Goal: Obtain resource: Download file/media

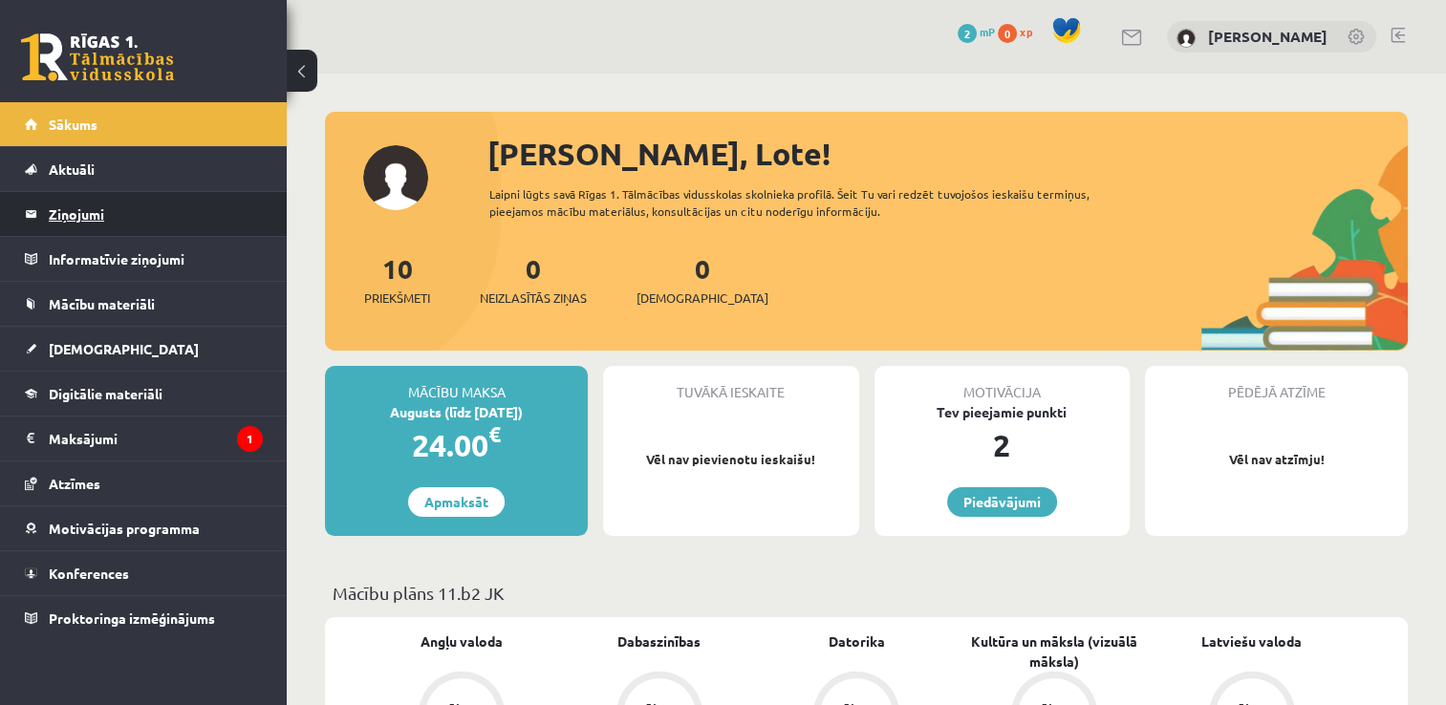
click at [91, 208] on legend "Ziņojumi 0" at bounding box center [156, 214] width 214 height 44
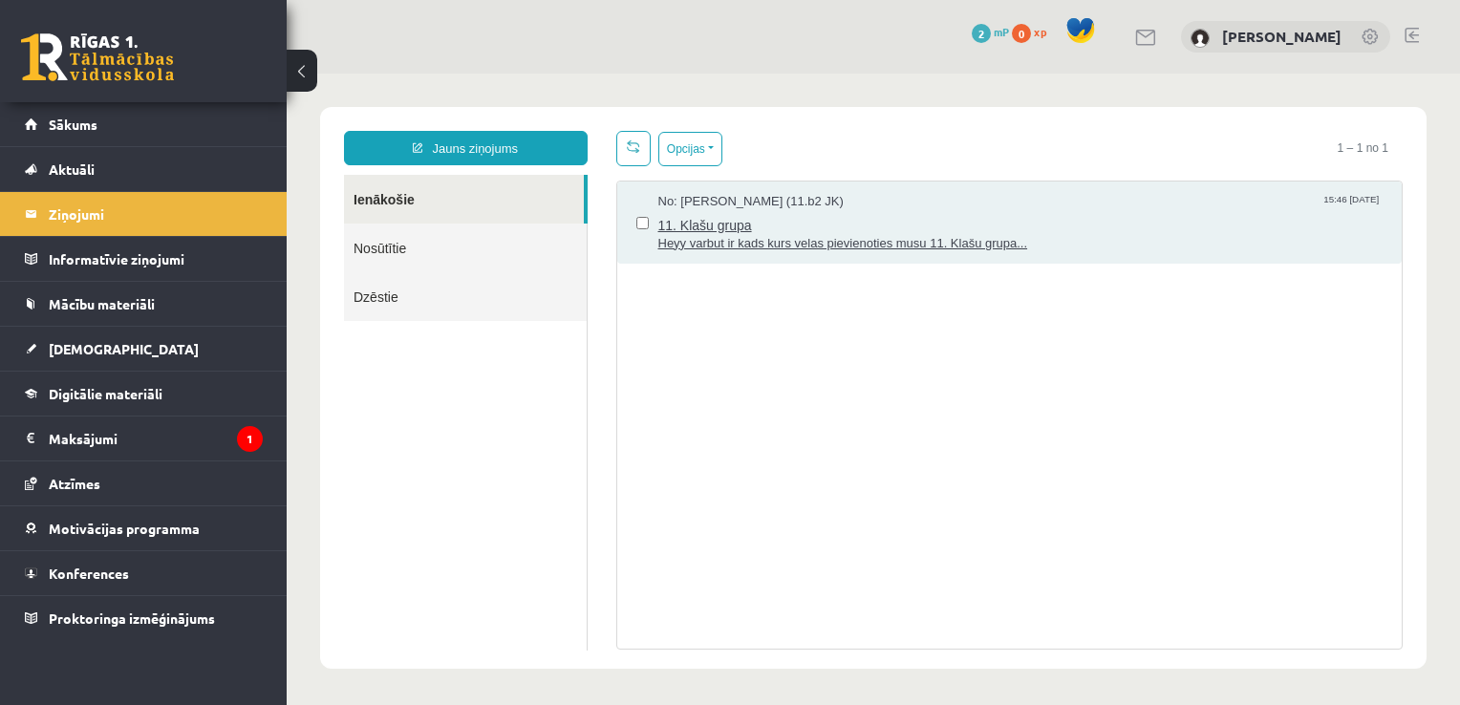
click at [709, 226] on span "11. Klašu grupa" at bounding box center [1020, 223] width 725 height 24
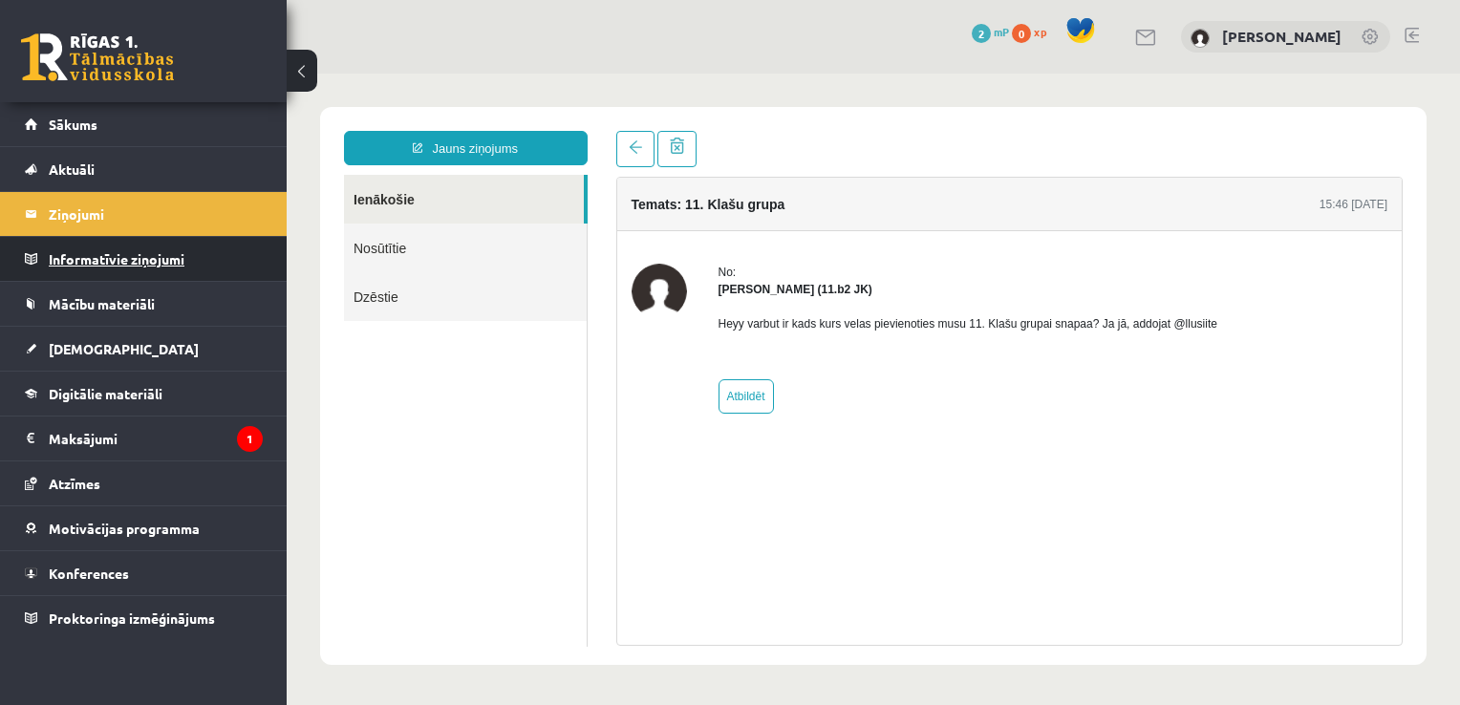
click at [158, 262] on legend "Informatīvie ziņojumi 0" at bounding box center [156, 259] width 214 height 44
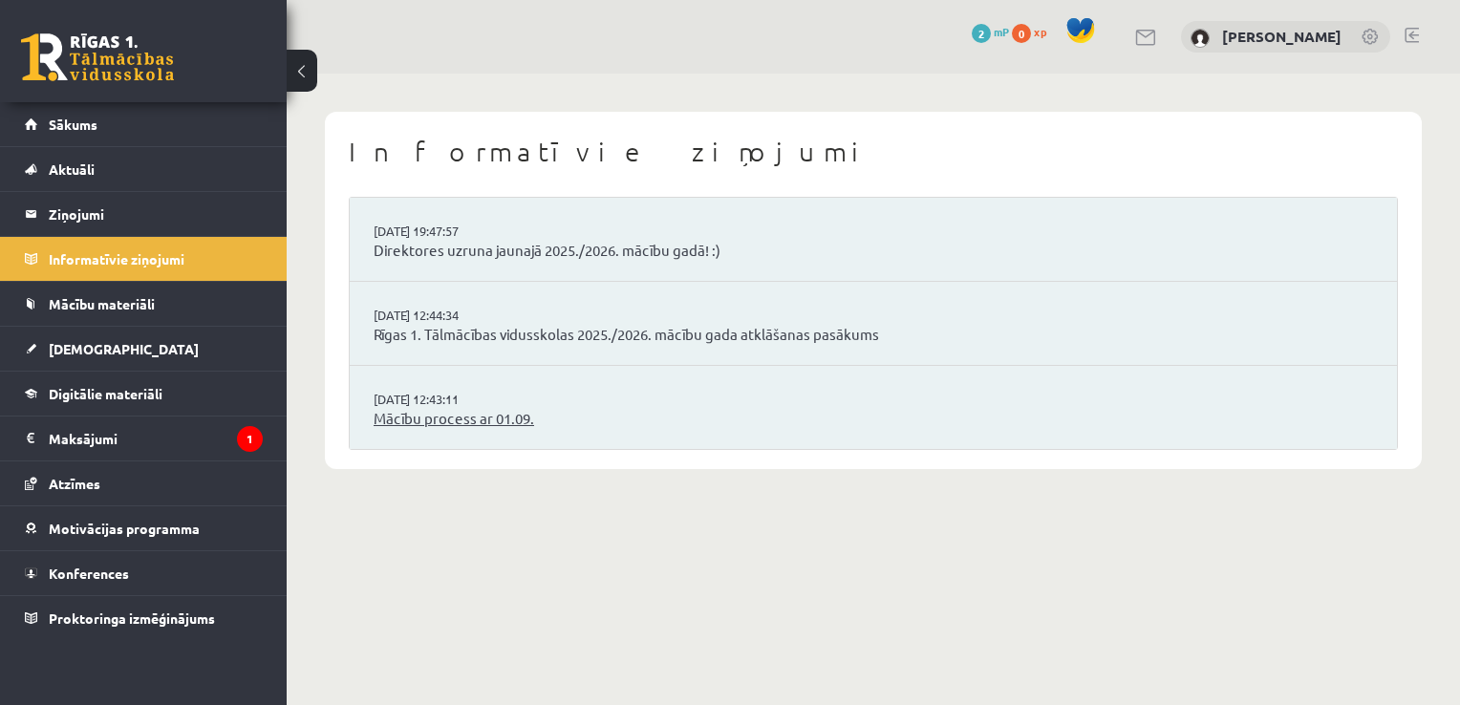
click at [455, 413] on link "Mācību process ar 01.09." at bounding box center [873, 419] width 999 height 22
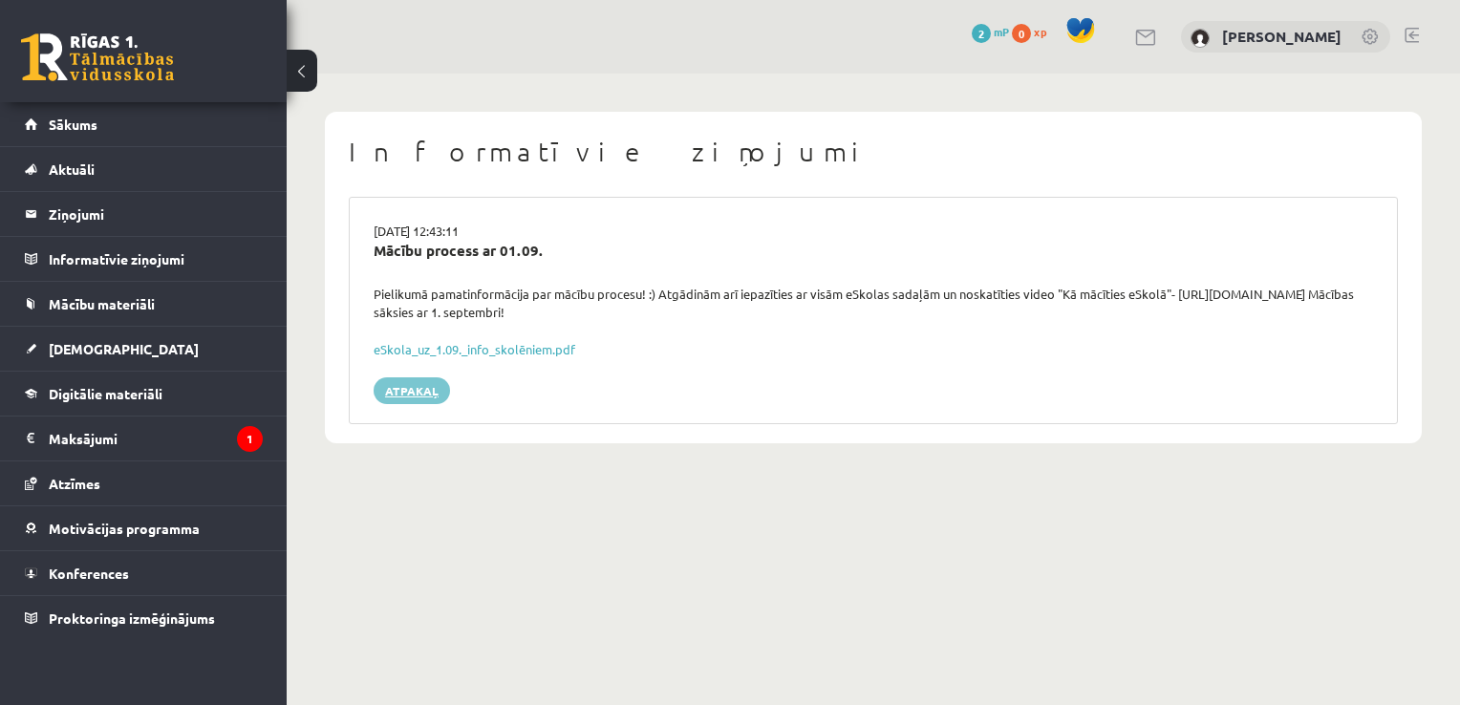
click at [394, 387] on link "Atpakaļ" at bounding box center [412, 390] width 76 height 27
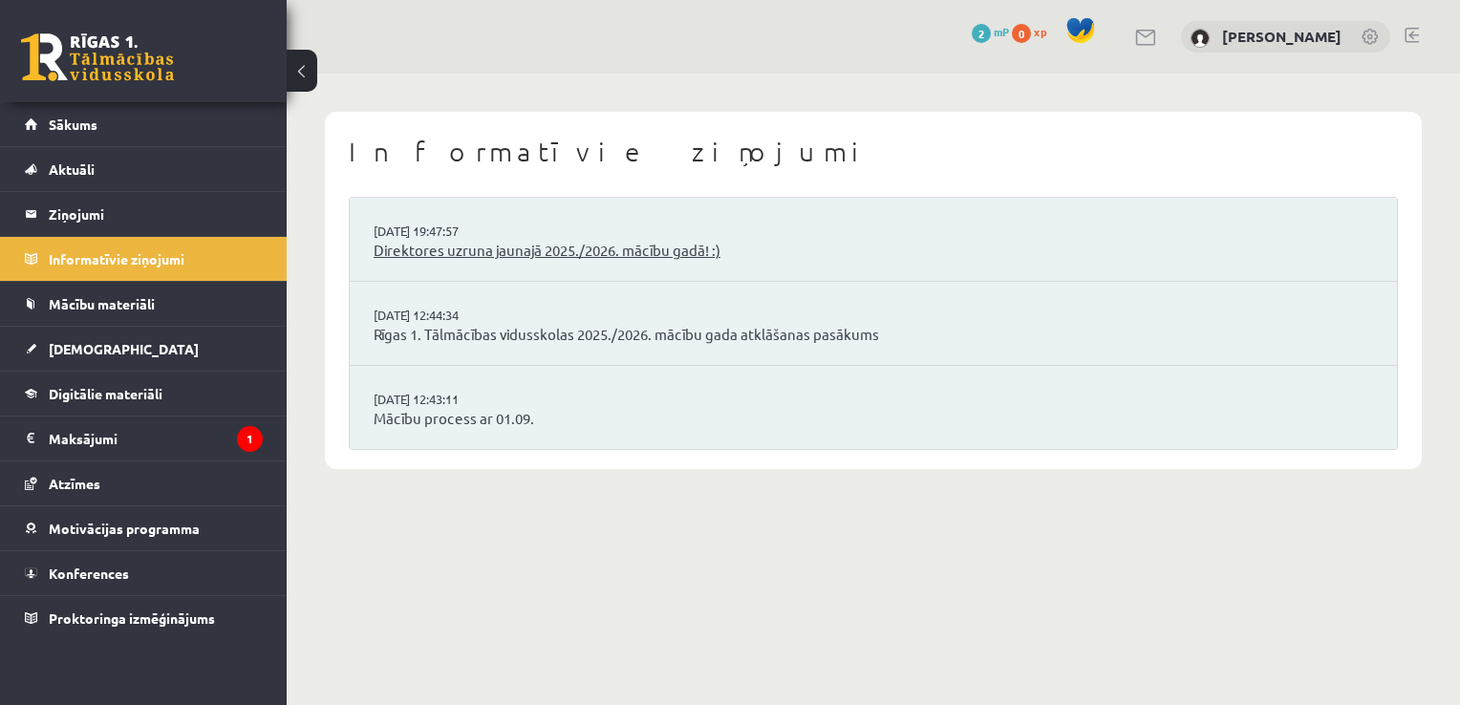
click at [516, 250] on link "Direktores uzruna jaunajā 2025./2026. mācību gadā! :)" at bounding box center [873, 251] width 999 height 22
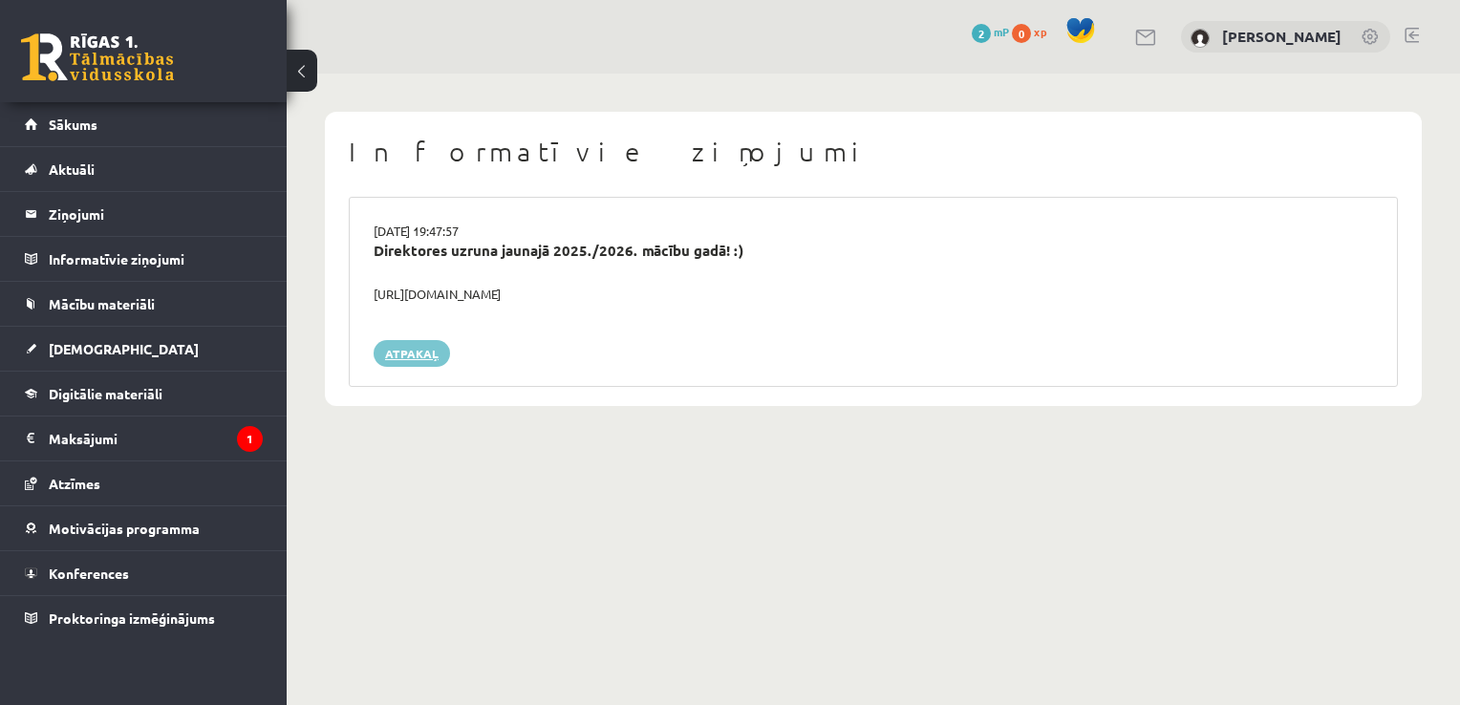
click at [407, 355] on link "Atpakaļ" at bounding box center [412, 353] width 76 height 27
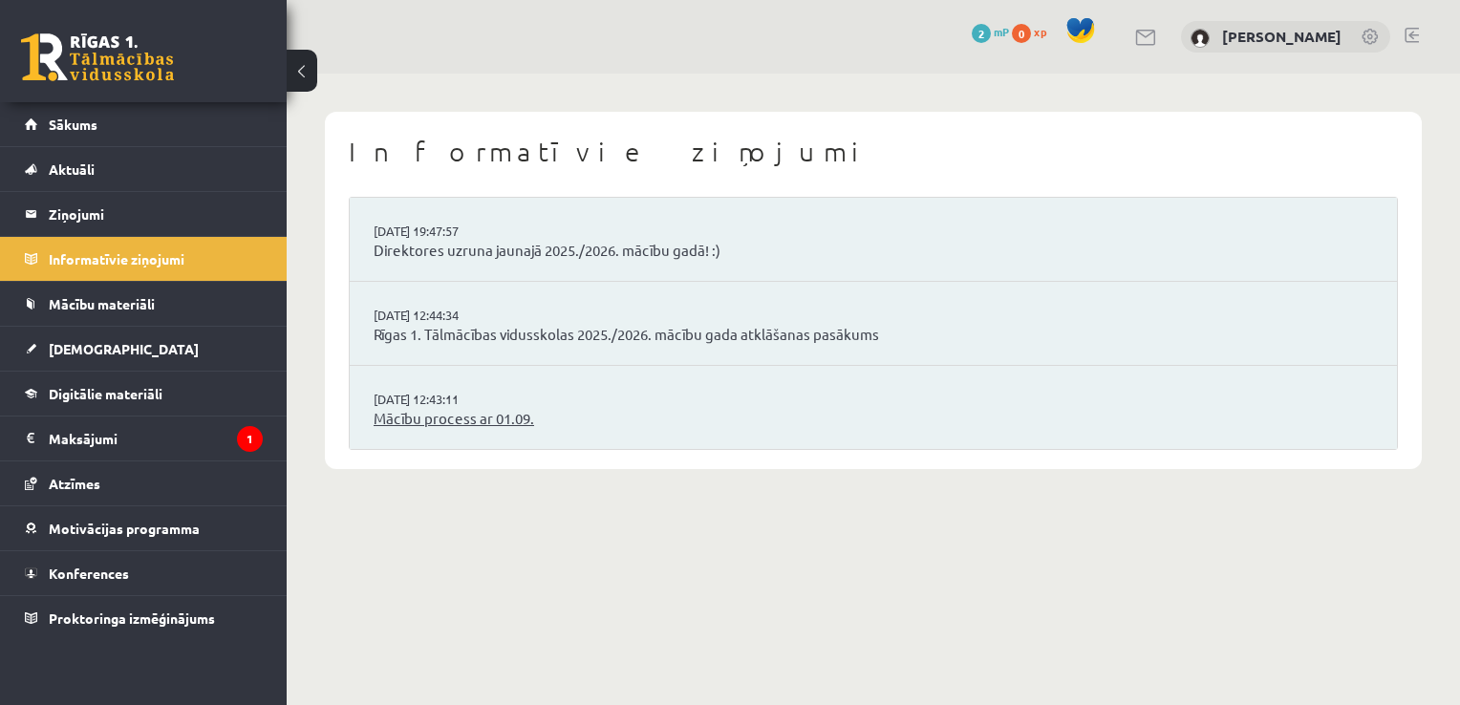
drag, startPoint x: 415, startPoint y: 412, endPoint x: 386, endPoint y: 420, distance: 29.9
click at [386, 420] on link "Mācību process ar 01.09." at bounding box center [873, 419] width 999 height 22
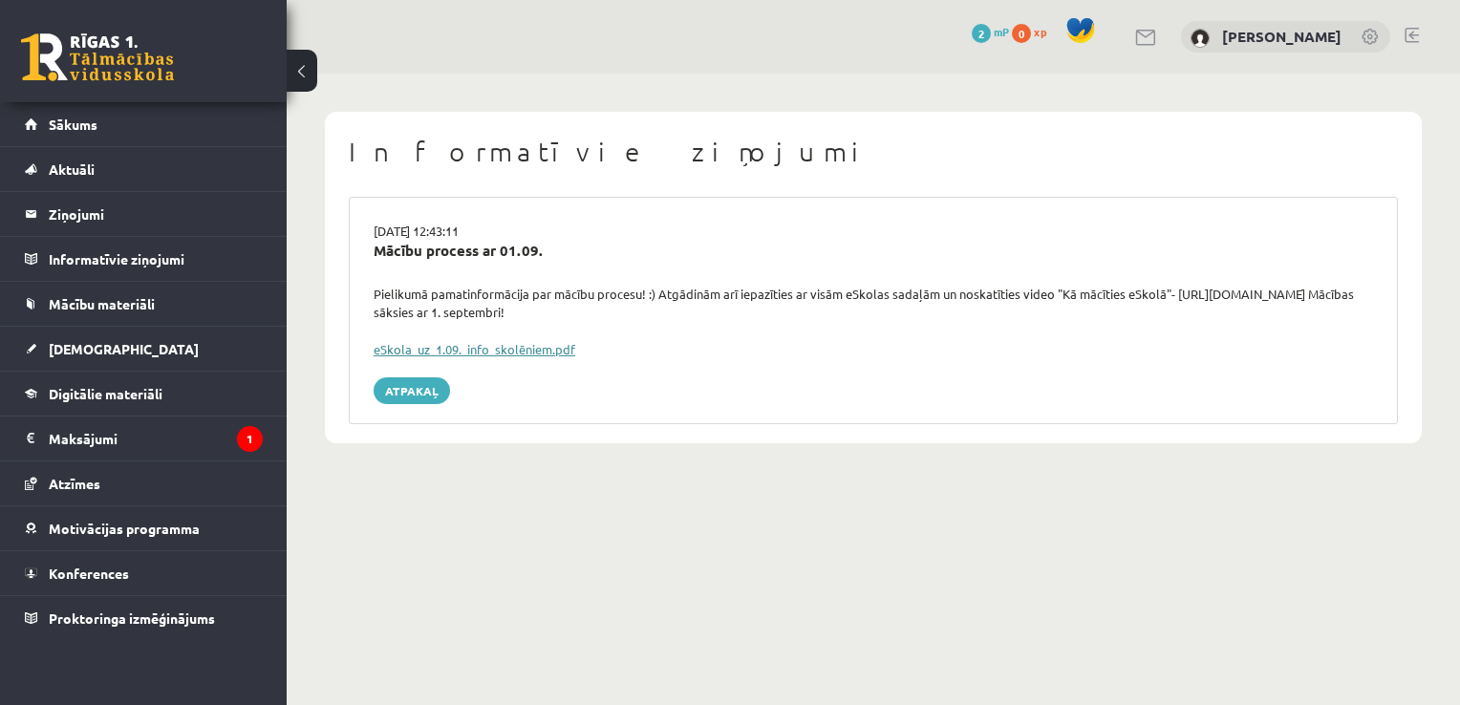
click at [429, 348] on link "eSkola_uz_1.09._info_skolēniem.pdf" at bounding box center [475, 349] width 202 height 16
click at [1410, 36] on link at bounding box center [1412, 35] width 14 height 15
